Goal: Complete application form: Complete application form

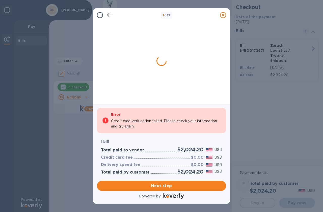
checkbox input "false"
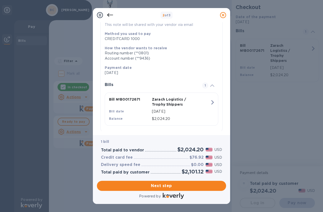
scroll to position [68, 0]
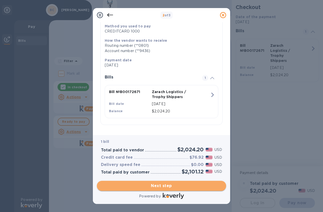
click at [161, 185] on span "Next step" at bounding box center [161, 186] width 121 height 6
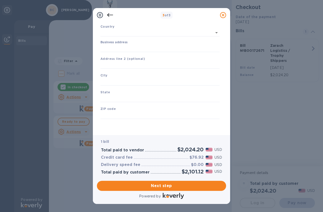
type input "[GEOGRAPHIC_DATA]"
click at [125, 48] on input "Business address" at bounding box center [159, 49] width 119 height 8
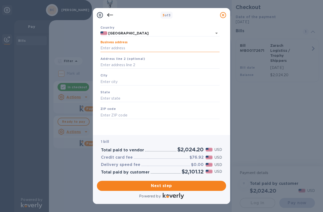
type input "[STREET_ADDRESS][PERSON_NAME]"
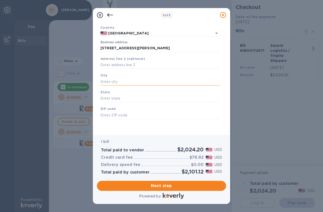
click at [115, 82] on input "text" at bounding box center [159, 82] width 119 height 8
type input "Gladwin"
type input "MI"
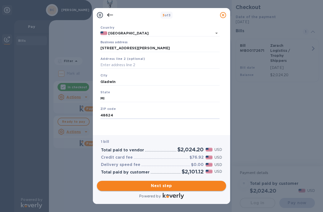
type input "48624"
click at [170, 186] on span "Next step" at bounding box center [161, 186] width 121 height 6
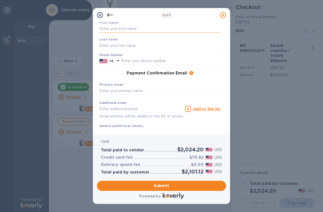
click at [122, 29] on input "text" at bounding box center [159, 29] width 121 height 8
type input "[PERSON_NAME]"
type input "9893051654"
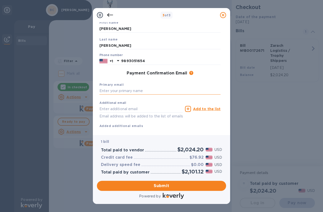
click at [118, 92] on input "text" at bounding box center [159, 91] width 121 height 8
type input "[EMAIL_ADDRESS][DOMAIN_NAME]"
click at [115, 110] on input "text" at bounding box center [140, 109] width 83 height 8
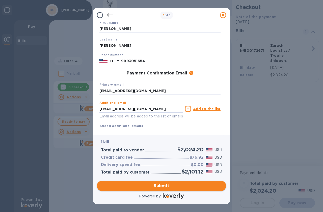
type input "[EMAIL_ADDRESS][DOMAIN_NAME]"
click at [161, 188] on span "Submit" at bounding box center [161, 186] width 121 height 6
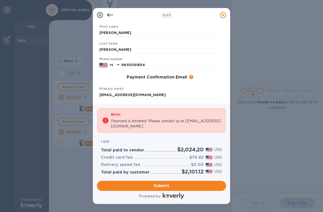
scroll to position [32, 0]
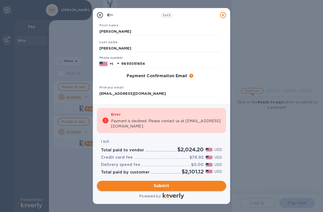
click at [164, 187] on span "Submit" at bounding box center [161, 186] width 121 height 6
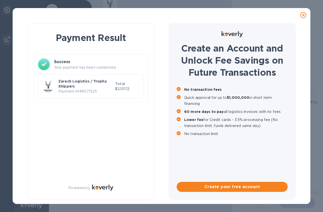
scroll to position [0, 0]
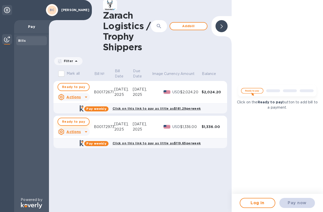
click at [78, 123] on span "Ready to pay" at bounding box center [73, 122] width 23 height 6
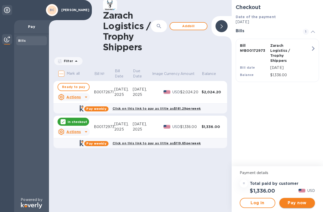
click at [297, 204] on span "Pay now" at bounding box center [296, 203] width 27 height 6
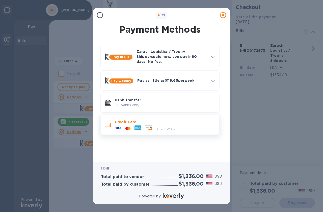
click at [178, 125] on div "and more..." at bounding box center [165, 128] width 100 height 6
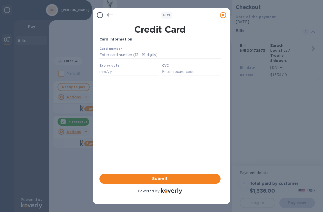
click at [134, 55] on input "text" at bounding box center [159, 55] width 121 height 8
type input "[CREDIT_CARD_NUMBER]"
type input "01/28"
type input "8507"
click at [154, 180] on span "Submit" at bounding box center [159, 179] width 113 height 6
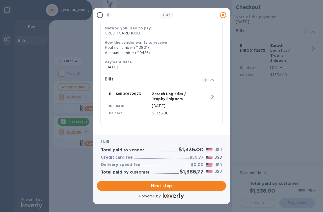
scroll to position [68, 0]
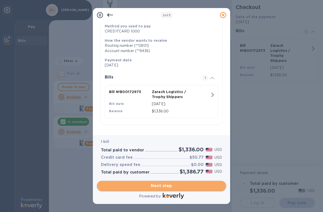
click at [167, 186] on span "Next step" at bounding box center [161, 186] width 121 height 6
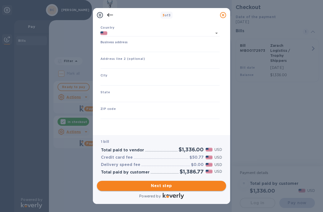
type input "[GEOGRAPHIC_DATA]"
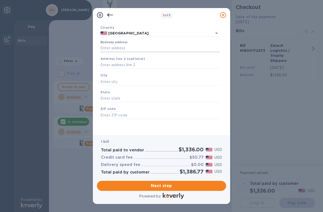
click at [121, 48] on input "Business address" at bounding box center [159, 49] width 119 height 8
type input "[STREET_ADDRESS][PERSON_NAME]"
click at [118, 81] on input "text" at bounding box center [159, 82] width 119 height 8
type input "Gladwin"
type input "MI"
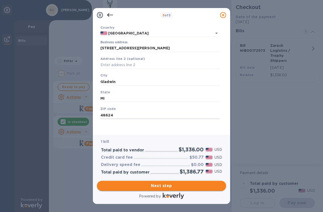
type input "48624"
click at [171, 185] on span "Next step" at bounding box center [161, 186] width 121 height 6
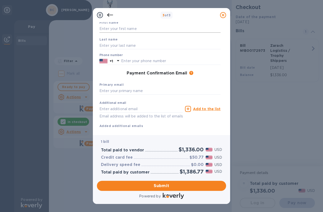
click at [135, 26] on input "text" at bounding box center [159, 29] width 121 height 8
type input "[PERSON_NAME]"
type input "9893051654"
click at [117, 92] on input "text" at bounding box center [159, 91] width 121 height 8
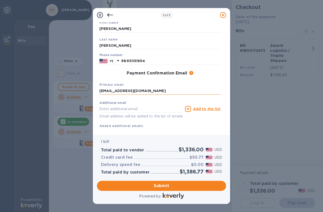
type input "[EMAIL_ADDRESS][DOMAIN_NAME]"
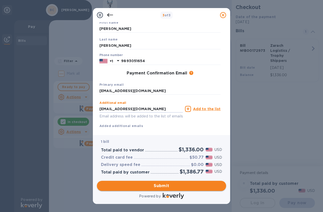
type input "[EMAIL_ADDRESS][DOMAIN_NAME]"
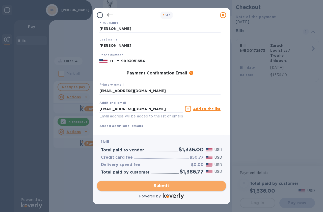
click at [170, 186] on span "Submit" at bounding box center [161, 186] width 121 height 6
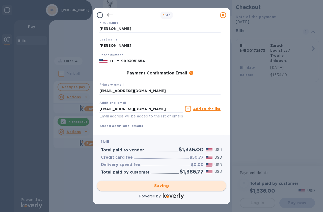
scroll to position [0, 0]
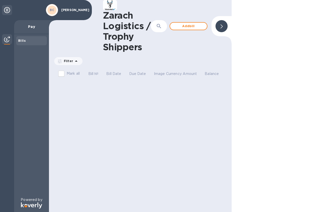
click at [32, 26] on p "Pay" at bounding box center [31, 26] width 27 height 5
click at [22, 41] on b "Bills" at bounding box center [22, 41] width 8 height 4
click at [5, 39] on img at bounding box center [7, 39] width 6 height 6
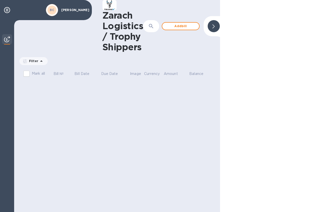
click at [5, 39] on img at bounding box center [7, 39] width 6 height 6
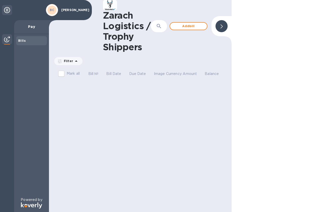
click at [224, 24] on div at bounding box center [221, 26] width 12 height 12
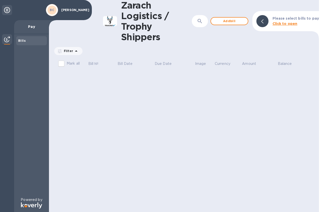
click at [263, 20] on icon at bounding box center [262, 21] width 2 height 4
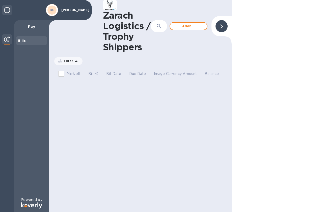
click at [66, 14] on div "BC [PERSON_NAME]" at bounding box center [67, 10] width 44 height 14
